Goal: Information Seeking & Learning: Learn about a topic

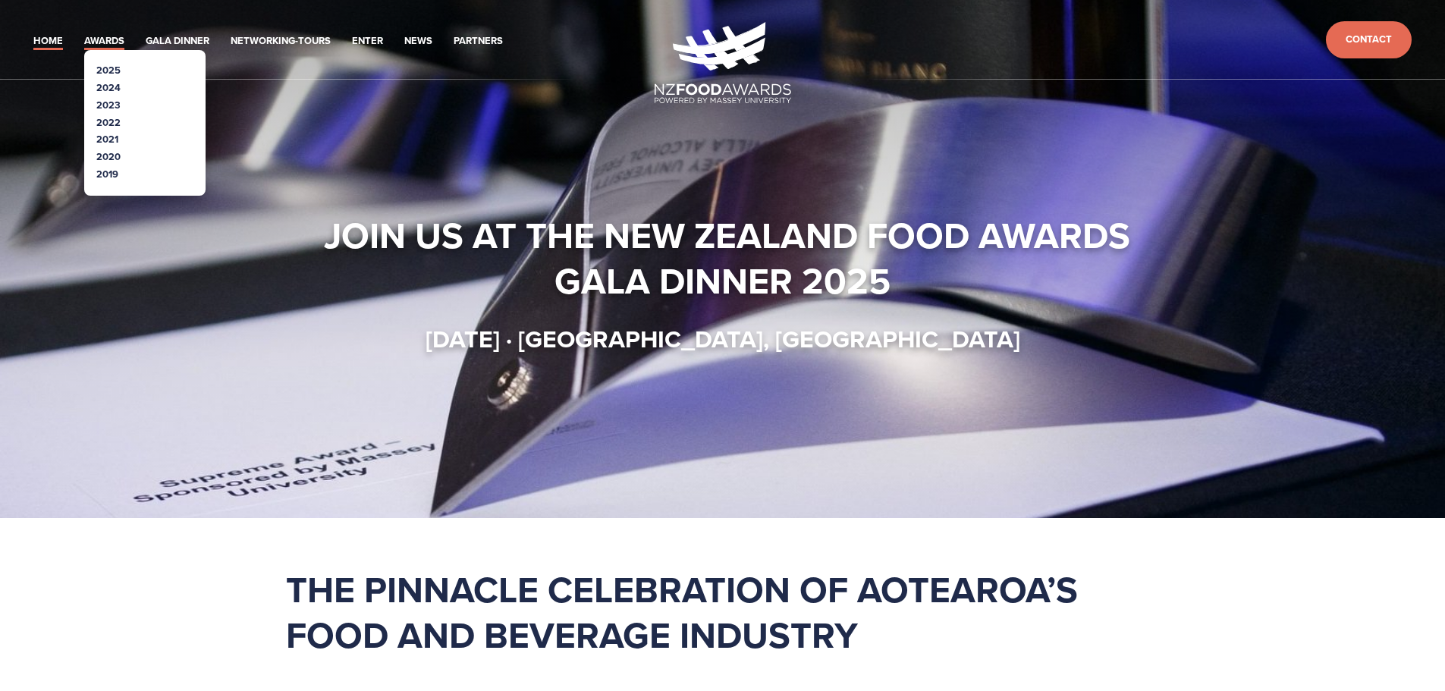
click at [105, 39] on link "Awards" at bounding box center [104, 41] width 40 height 17
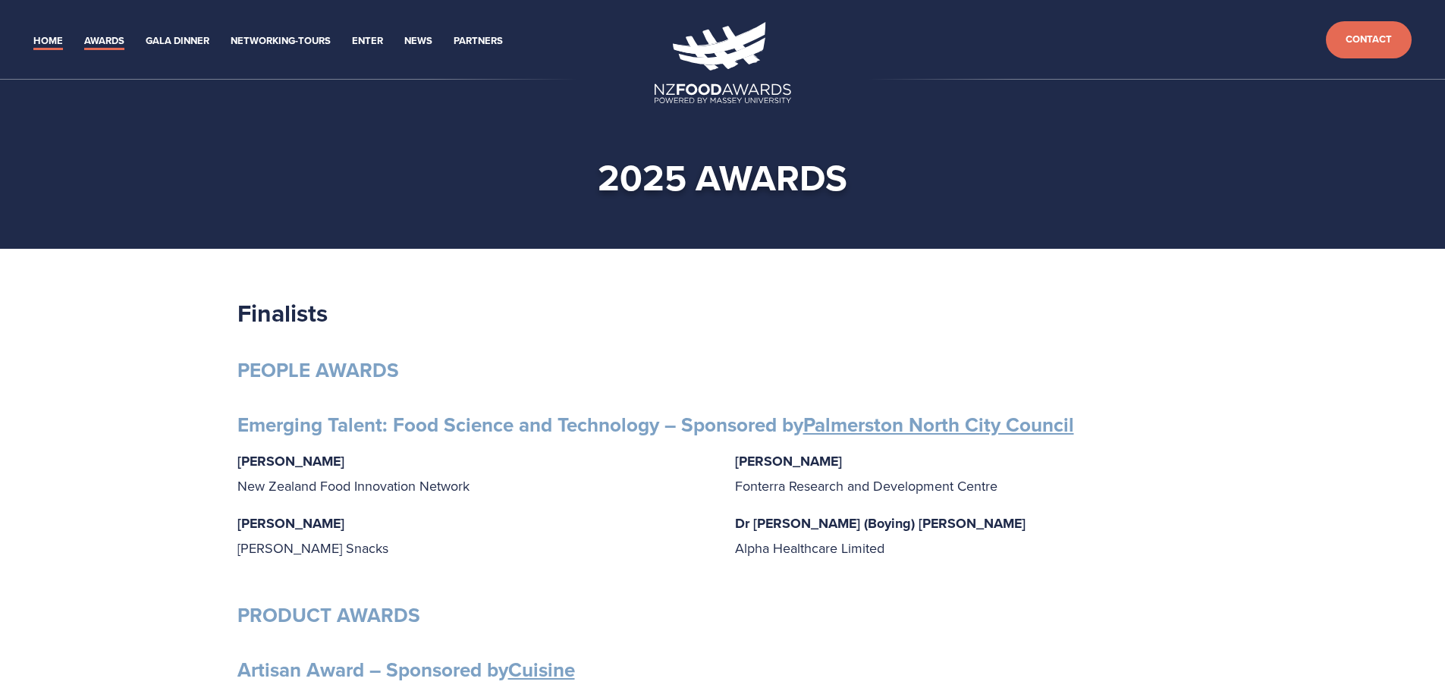
click at [45, 40] on link "Home" at bounding box center [48, 41] width 30 height 17
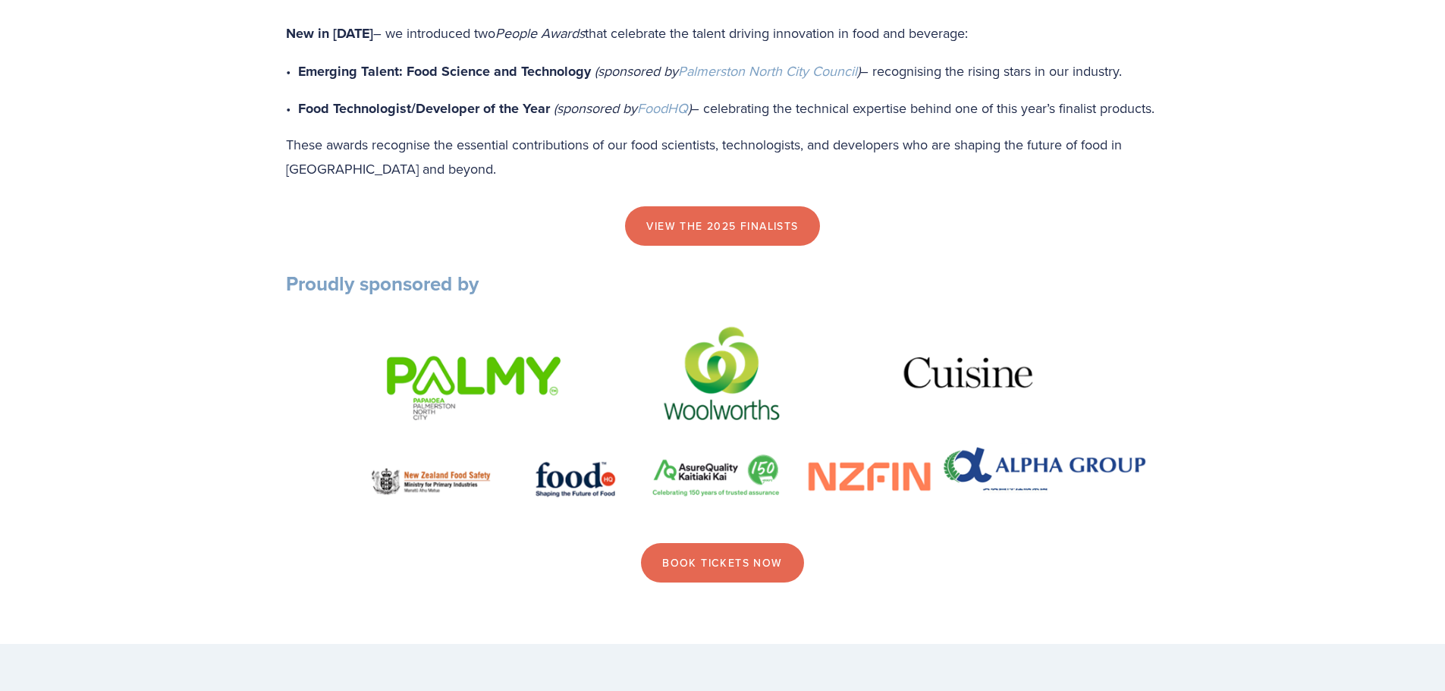
scroll to position [1593, 0]
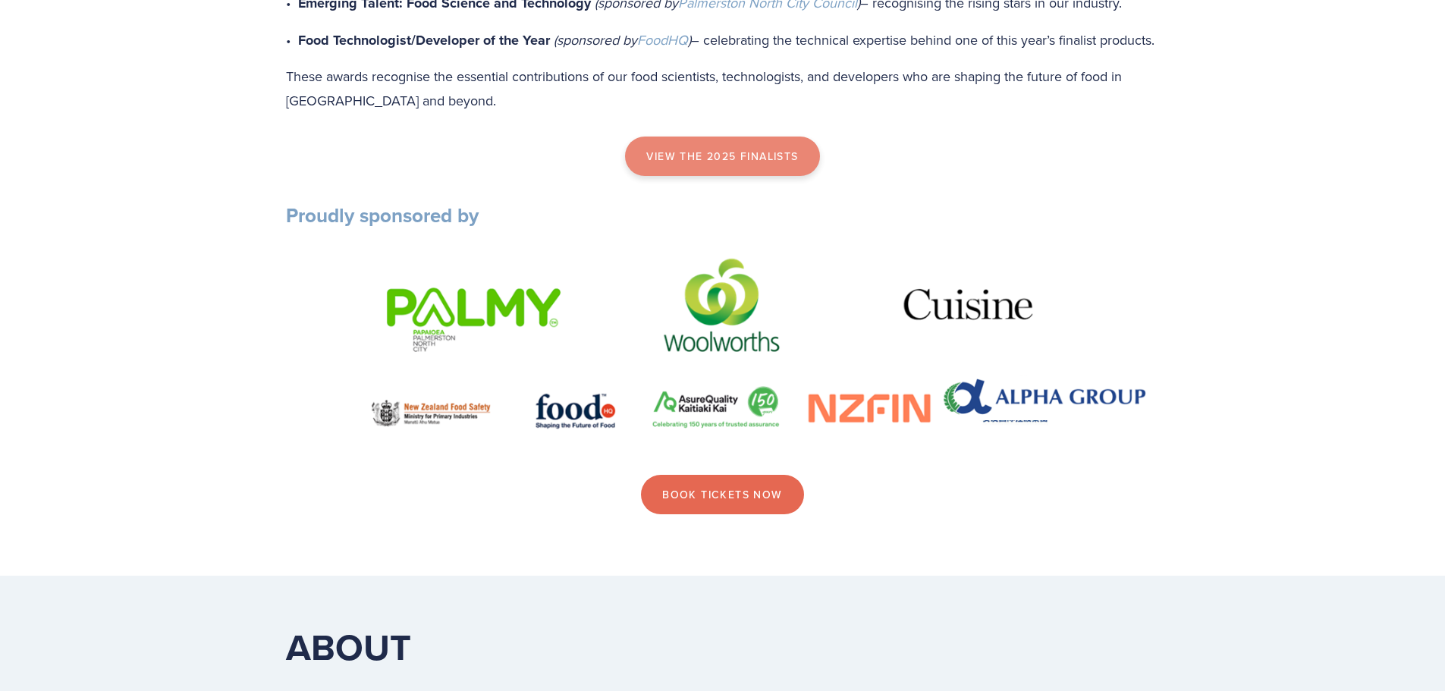
click at [708, 176] on link "view the 2025 finalists" at bounding box center [722, 156] width 194 height 39
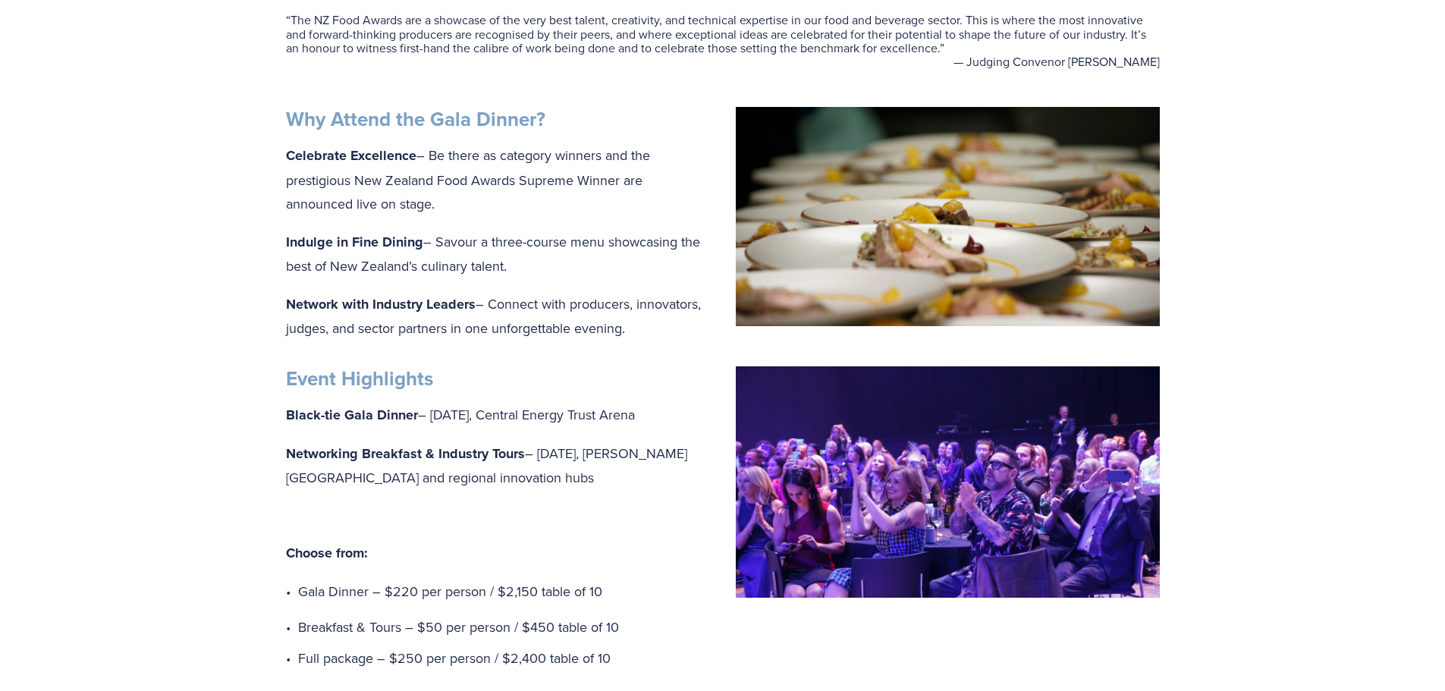
scroll to position [758, 0]
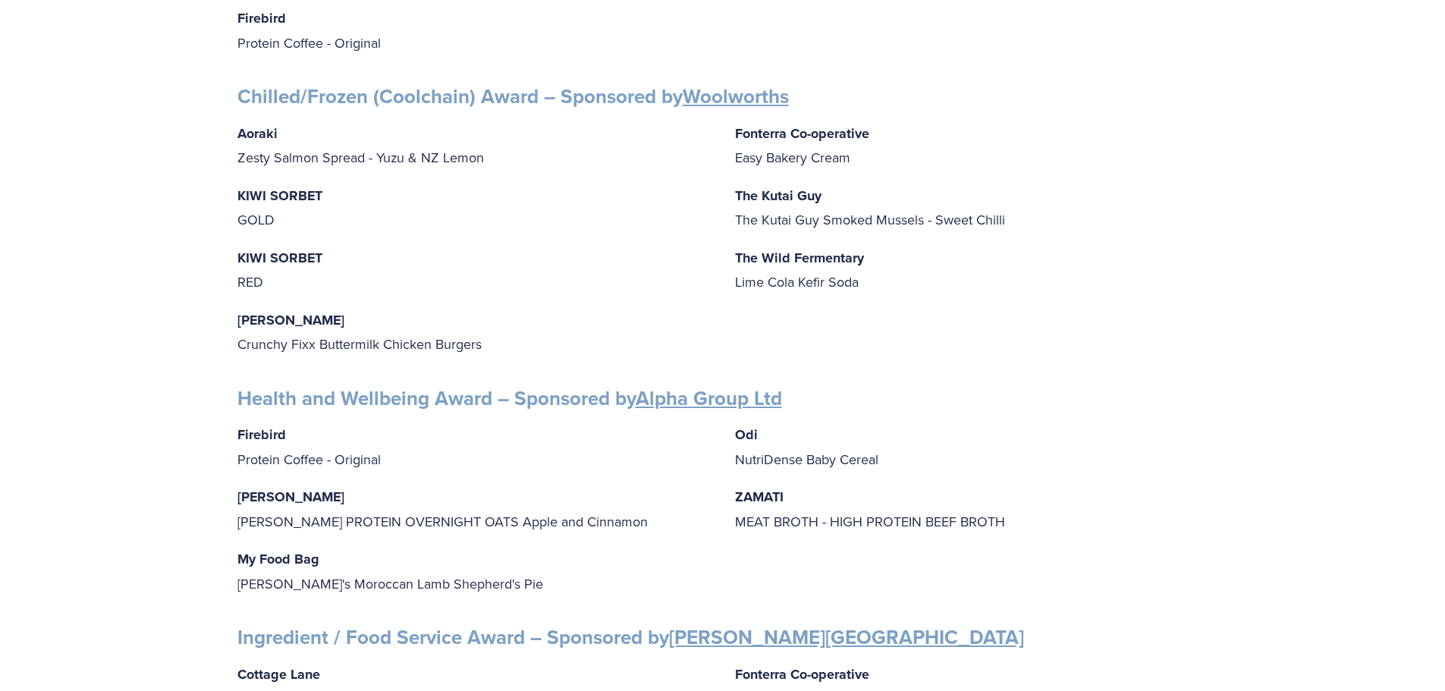
scroll to position [1213, 0]
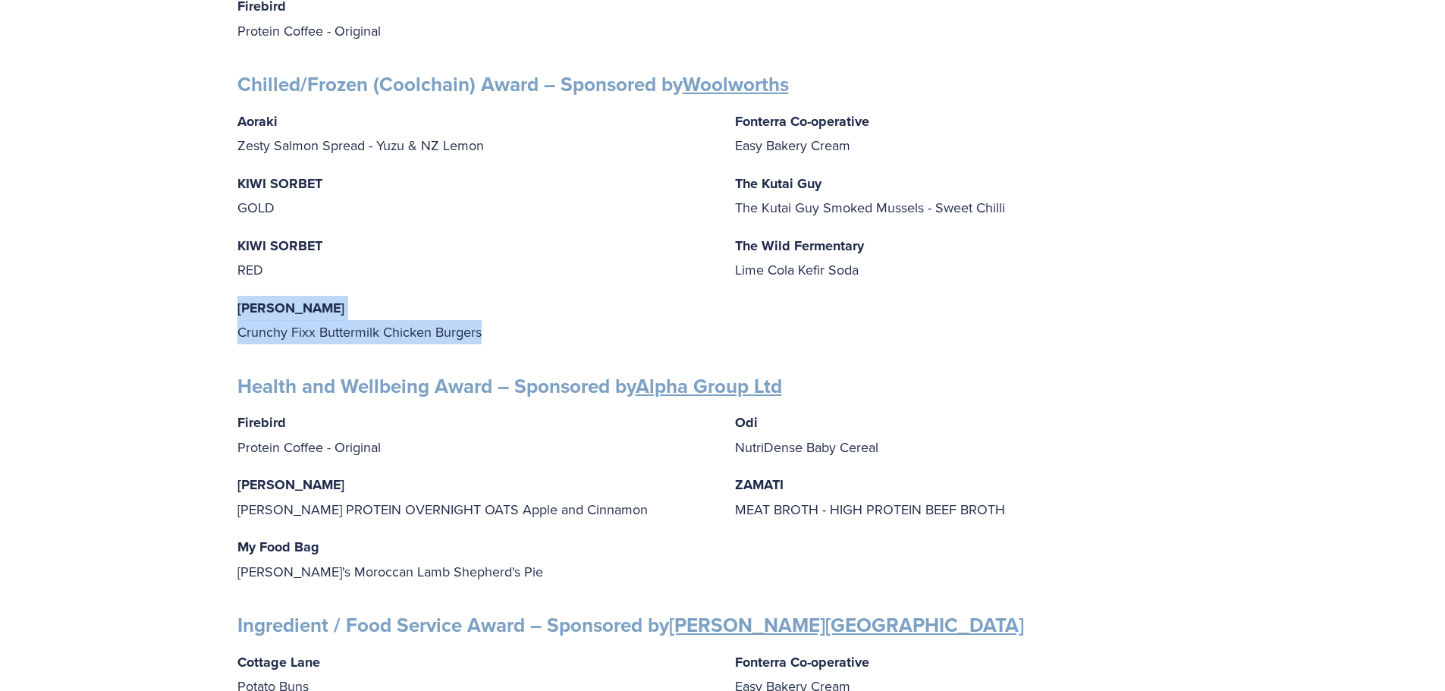
drag, startPoint x: 231, startPoint y: 294, endPoint x: 492, endPoint y: 320, distance: 262.9
click at [492, 320] on div "Finalists PEOPLE AWARDS Emerging Talent: Food Science and Technology – Sponsore…" at bounding box center [722, 352] width 997 height 2537
click at [906, 275] on div "Aoraki Zesty Salmon Spread - Yuzu & NZ Lemon KIWI SORBET GOLD KIWI SORBET RED I…" at bounding box center [722, 226] width 971 height 235
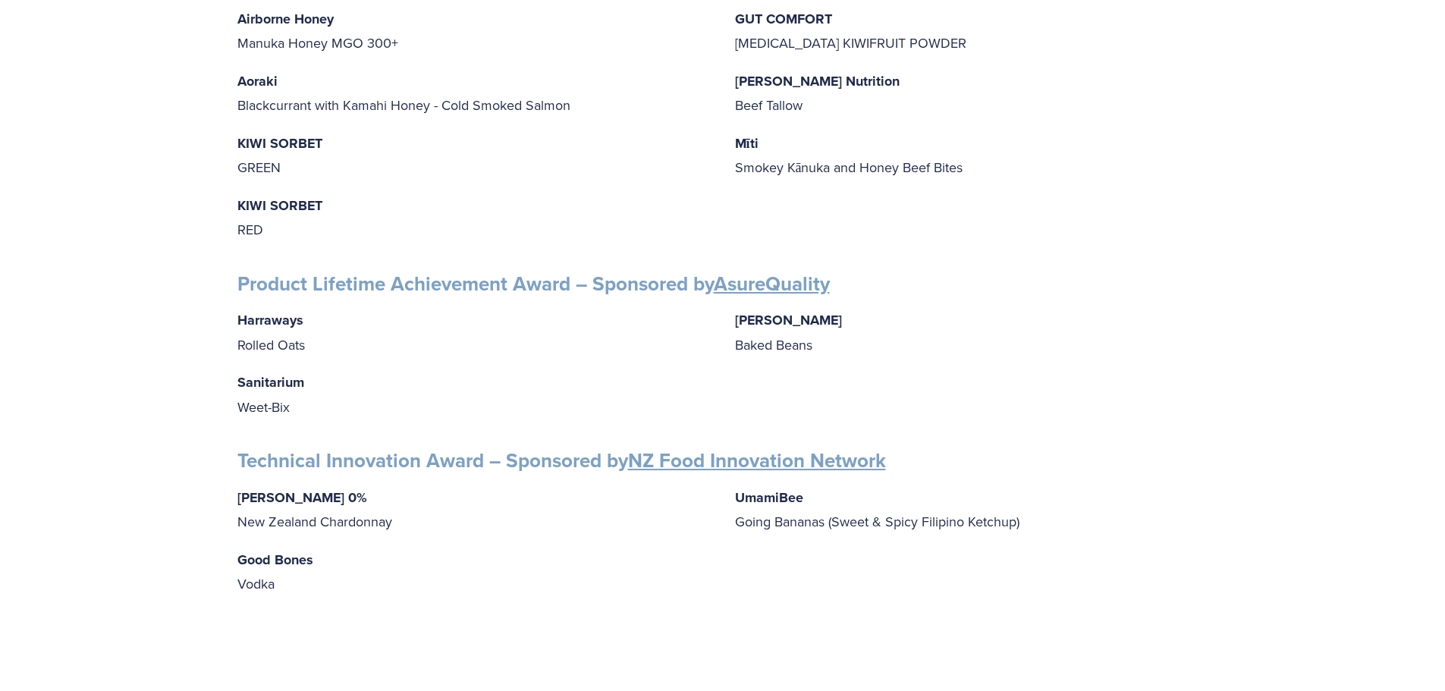
scroll to position [2275, 0]
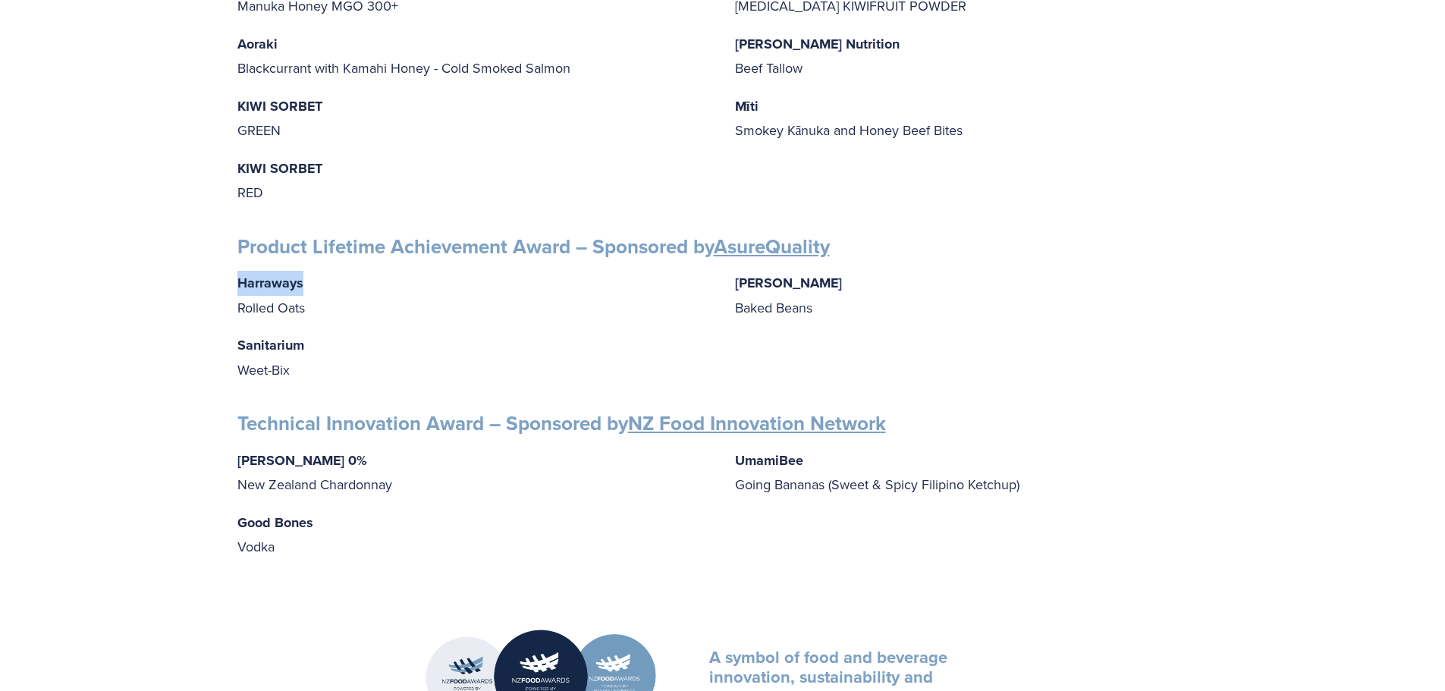
drag, startPoint x: 240, startPoint y: 275, endPoint x: 309, endPoint y: 274, distance: 69.0
click at [309, 274] on p "Harraways Rolled Oats" at bounding box center [473, 295] width 473 height 49
click at [305, 275] on p "Harraways Rolled Oats" at bounding box center [473, 295] width 473 height 49
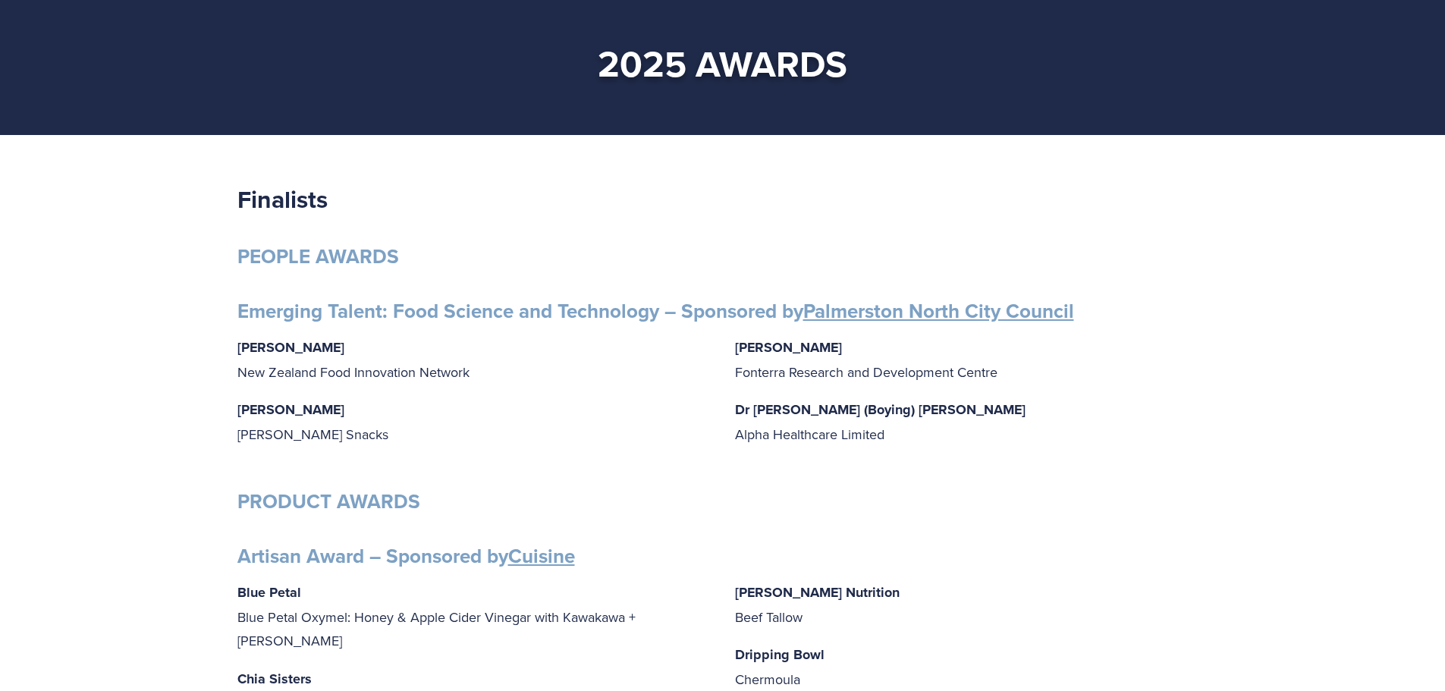
scroll to position [0, 0]
